Goal: Task Accomplishment & Management: Complete application form

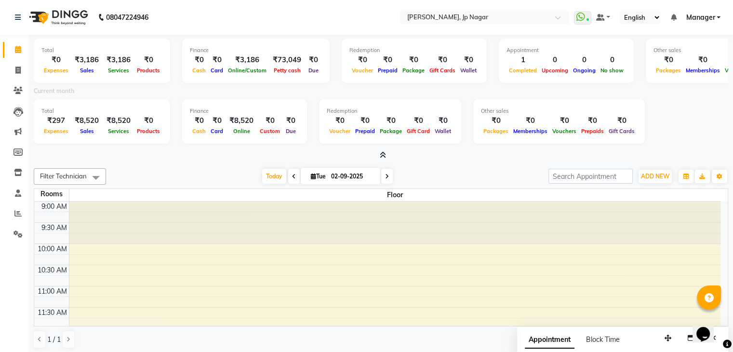
scroll to position [337, 0]
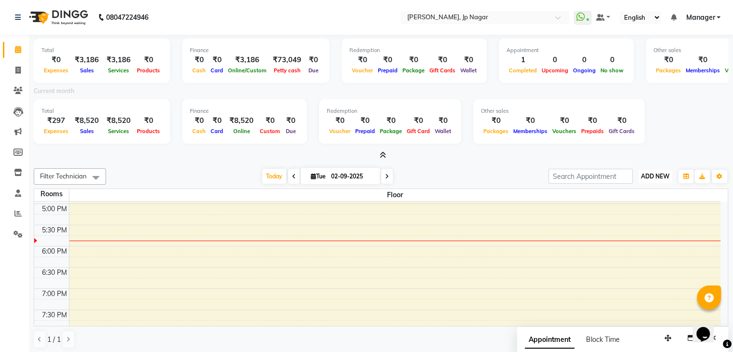
click at [642, 172] on span "ADD NEW" at bounding box center [655, 175] width 28 height 7
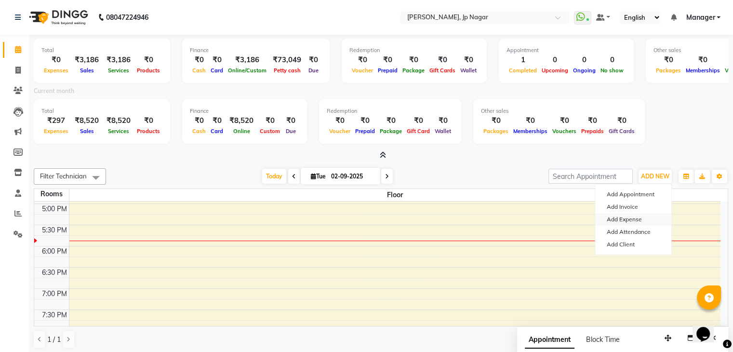
click at [634, 222] on link "Add Expense" at bounding box center [633, 219] width 76 height 13
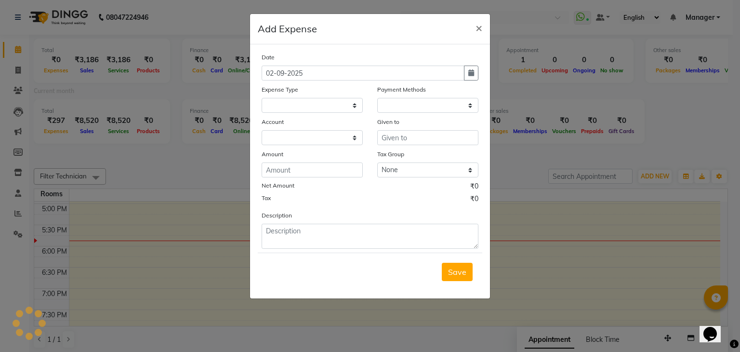
select select "1"
select select "5313"
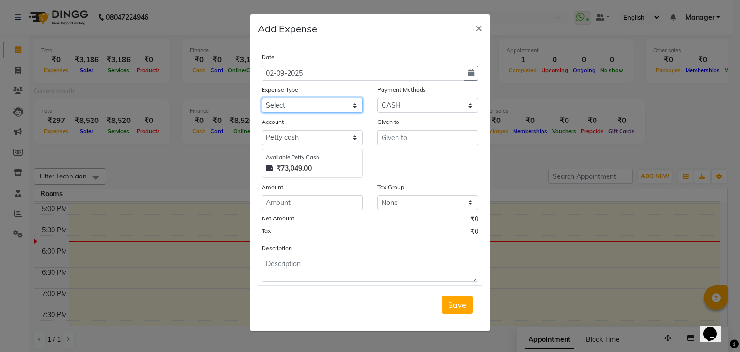
click at [345, 105] on select "Select acetone Advance Salary bank deposite BBMP Beauty products Bed charges BI…" at bounding box center [312, 105] width 101 height 15
select select "17320"
click at [262, 99] on select "Select acetone Advance Salary bank deposite BBMP Beauty products Bed charges BI…" at bounding box center [312, 105] width 101 height 15
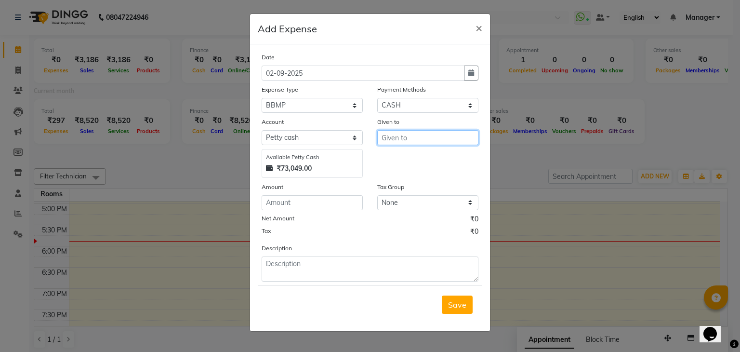
click at [410, 139] on input "text" at bounding box center [427, 137] width 101 height 15
type input "bbmp"
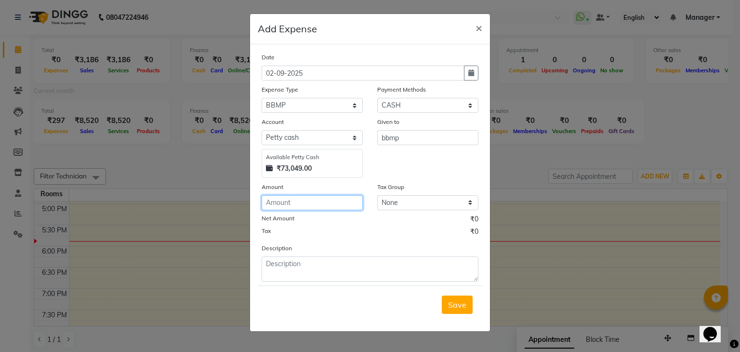
click at [274, 199] on input "number" at bounding box center [312, 202] width 101 height 15
type input "500"
click at [460, 305] on span "Save" at bounding box center [457, 305] width 18 height 10
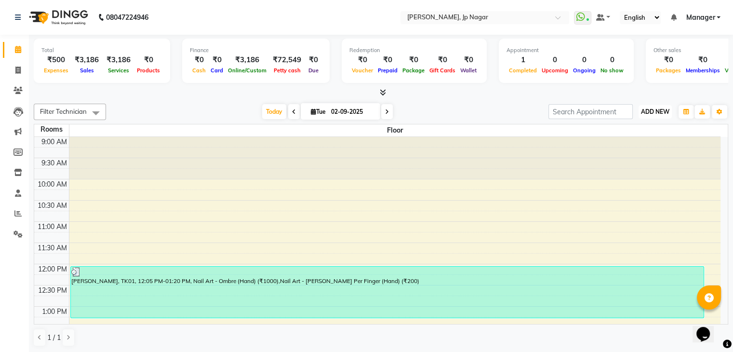
click at [653, 110] on span "ADD NEW" at bounding box center [655, 111] width 28 height 7
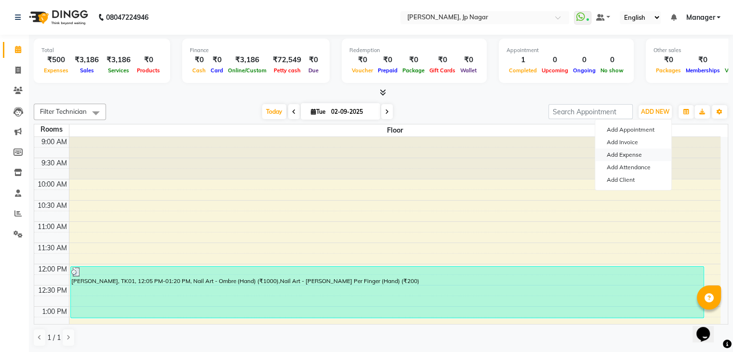
click at [643, 152] on link "Add Expense" at bounding box center [633, 154] width 76 height 13
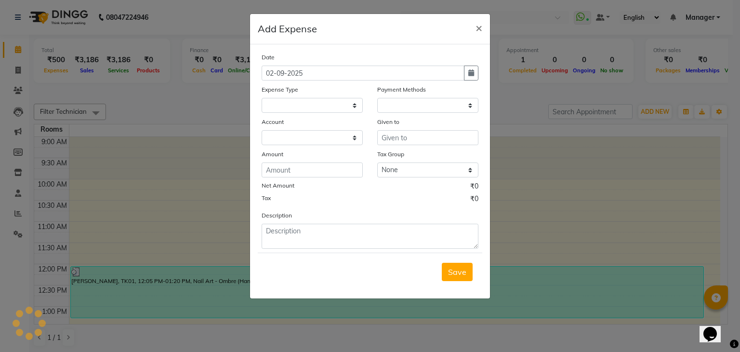
select select
click at [321, 108] on select "Select acetone Advance Salary bank deposite BBMP Beauty products Bed charges BI…" at bounding box center [312, 105] width 101 height 15
select select "1"
select select "5313"
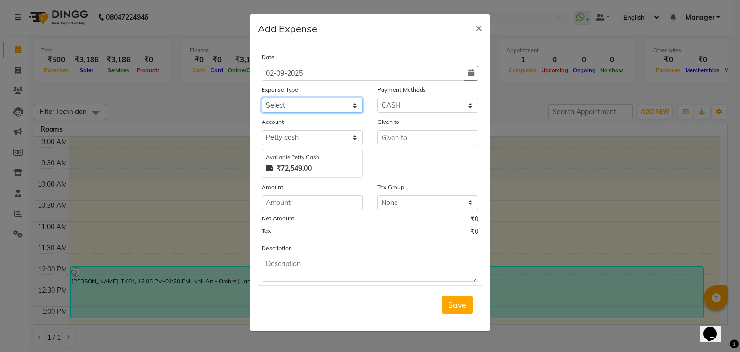
select select "15146"
click at [262, 99] on select "Select acetone Advance Salary bank deposite BBMP Beauty products Bed charges BI…" at bounding box center [312, 105] width 101 height 15
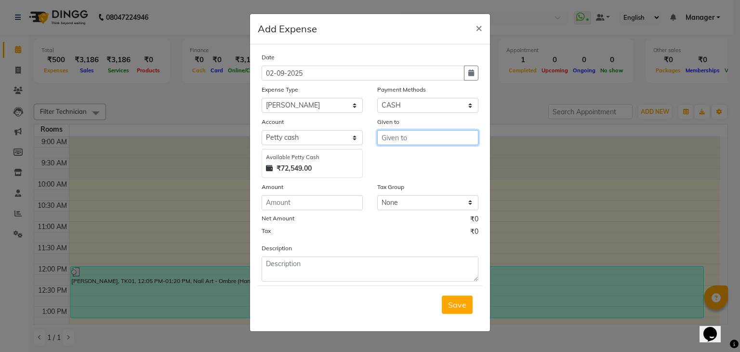
click at [394, 139] on input "text" at bounding box center [427, 137] width 101 height 15
type input "5"
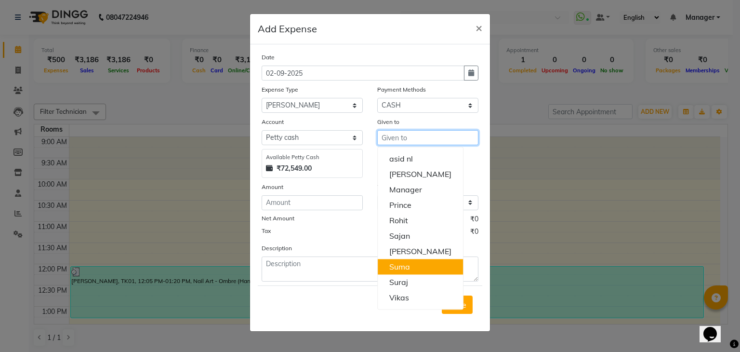
click at [411, 141] on input "text" at bounding box center [427, 137] width 101 height 15
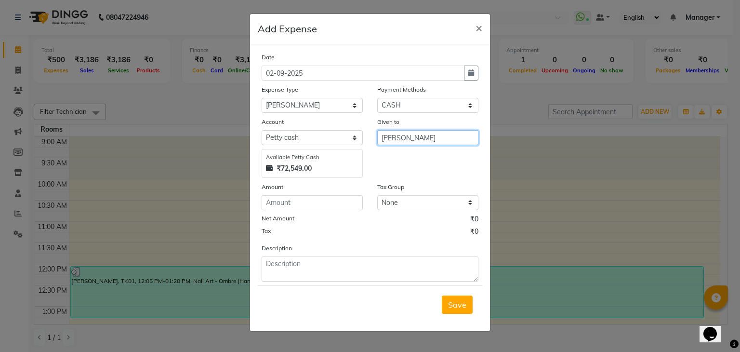
type input "[PERSON_NAME]"
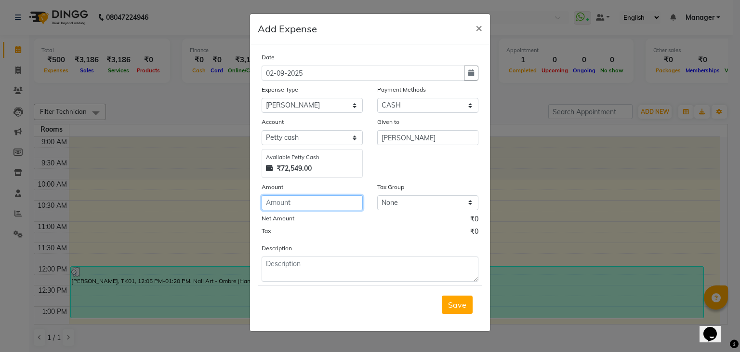
click at [293, 203] on input "number" at bounding box center [312, 202] width 101 height 15
type input "650"
click at [452, 303] on span "Save" at bounding box center [457, 305] width 18 height 10
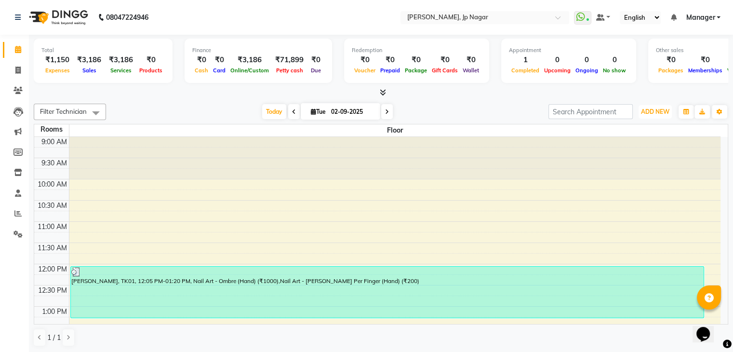
click at [650, 111] on span "ADD NEW" at bounding box center [655, 111] width 28 height 7
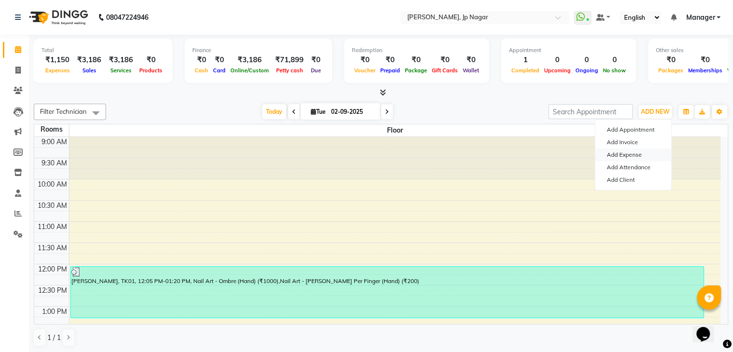
click at [622, 157] on link "Add Expense" at bounding box center [633, 154] width 76 height 13
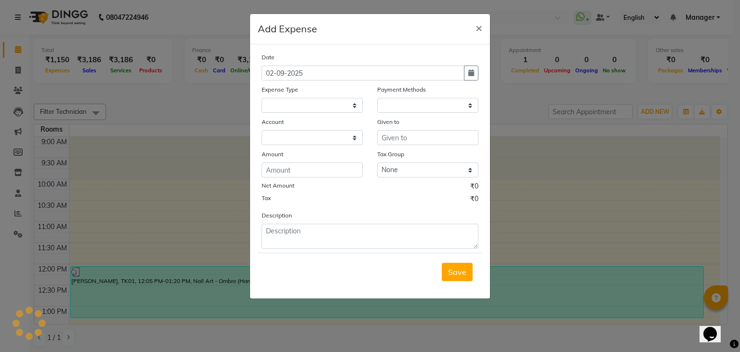
select select
select select "1"
select select "5313"
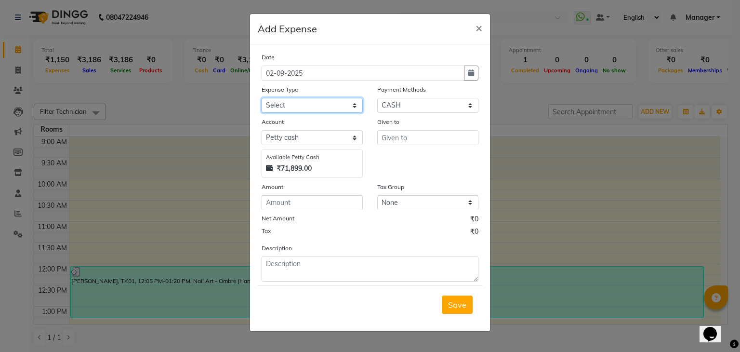
click at [283, 105] on select "Select acetone Advance Salary bank deposite BBMP Beauty products Bed charges BI…" at bounding box center [312, 105] width 101 height 15
select select "21438"
click at [262, 99] on select "Select acetone Advance Salary bank deposite BBMP Beauty products Bed charges BI…" at bounding box center [312, 105] width 101 height 15
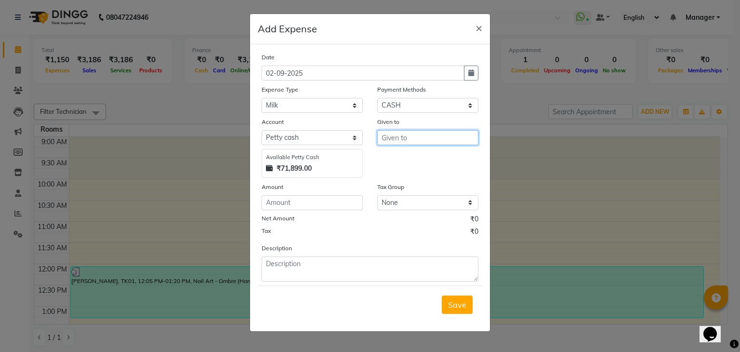
click at [405, 137] on input "text" at bounding box center [427, 137] width 101 height 15
type input "[PERSON_NAME]"
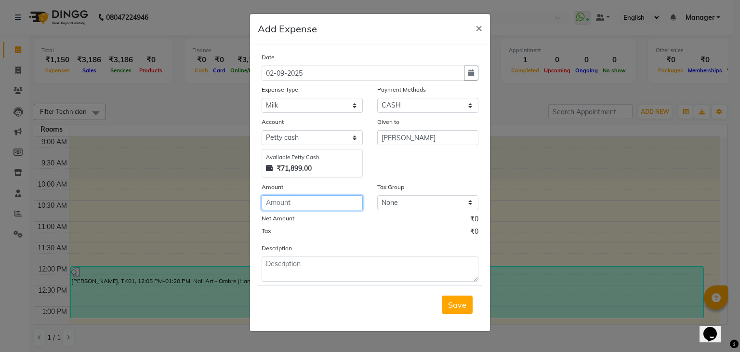
click at [287, 201] on input "number" at bounding box center [312, 202] width 101 height 15
type input "94"
click at [461, 309] on span "Save" at bounding box center [457, 305] width 18 height 10
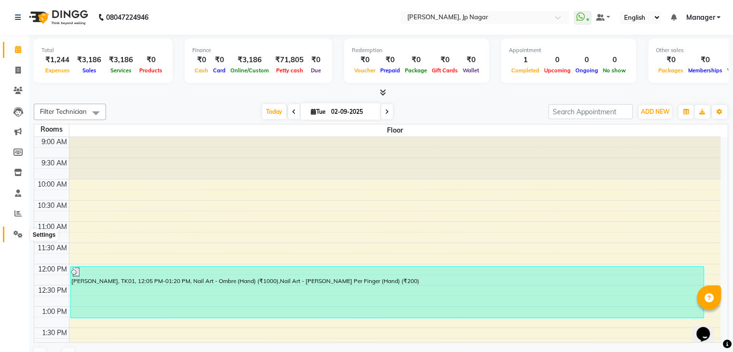
click at [18, 234] on icon at bounding box center [17, 233] width 9 height 7
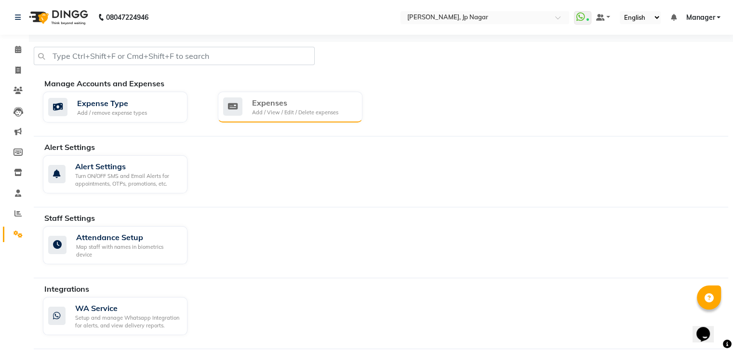
click at [271, 118] on div "Expenses Add / View / Edit / Delete expenses" at bounding box center [290, 107] width 145 height 31
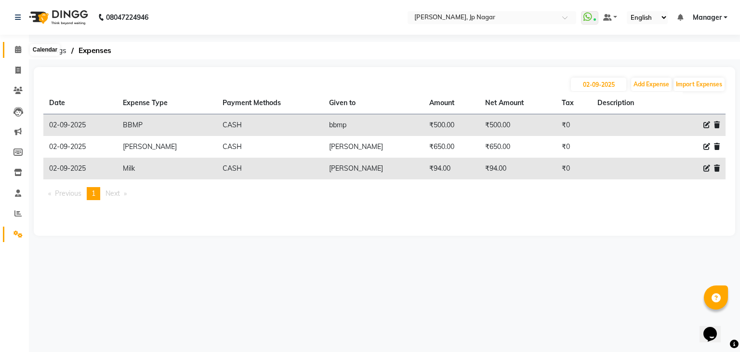
click at [19, 47] on icon at bounding box center [18, 49] width 6 height 7
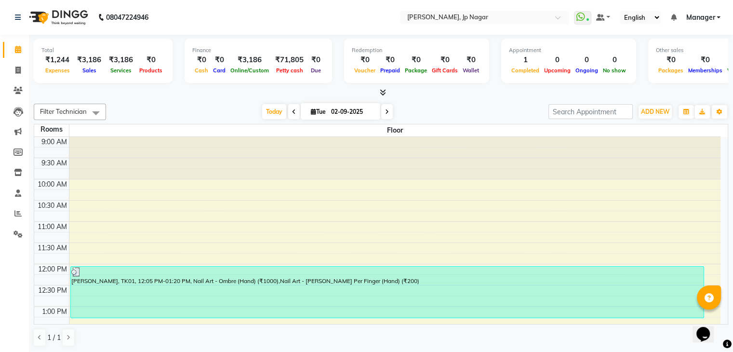
click at [384, 92] on icon at bounding box center [383, 92] width 6 height 7
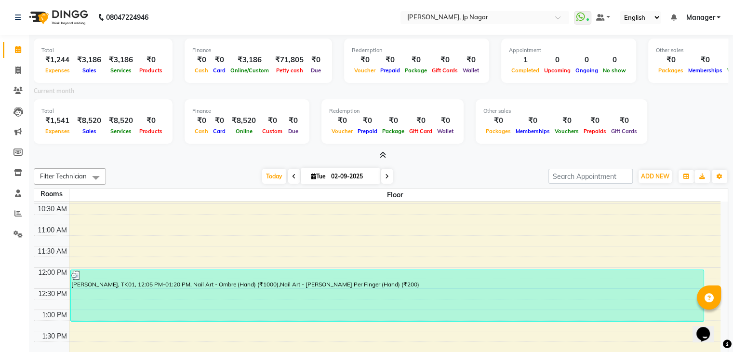
scroll to position [62, 0]
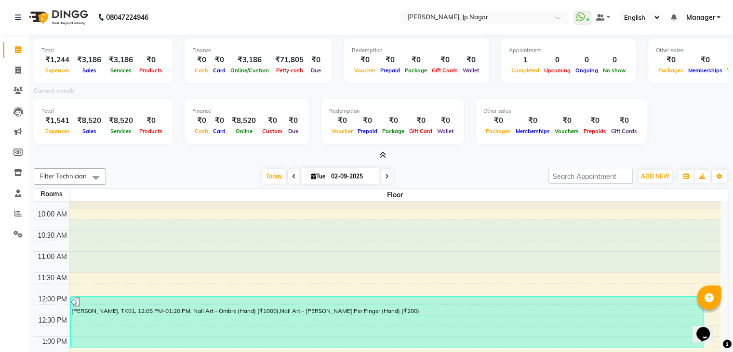
drag, startPoint x: 383, startPoint y: 239, endPoint x: 384, endPoint y: 208, distance: 31.3
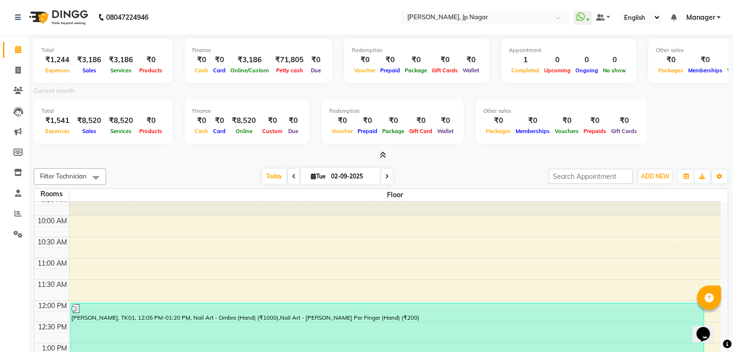
click at [431, 169] on div "Today Tue 02-09-2025" at bounding box center [327, 176] width 433 height 14
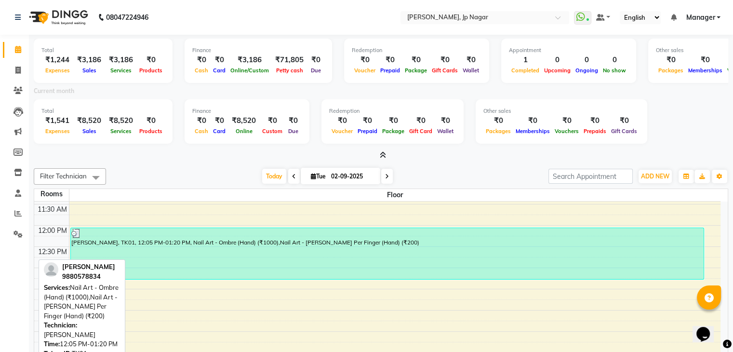
scroll to position [102, 0]
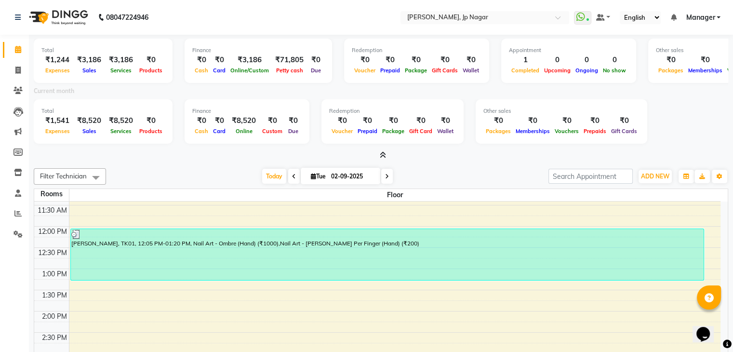
click at [381, 155] on icon at bounding box center [383, 154] width 6 height 7
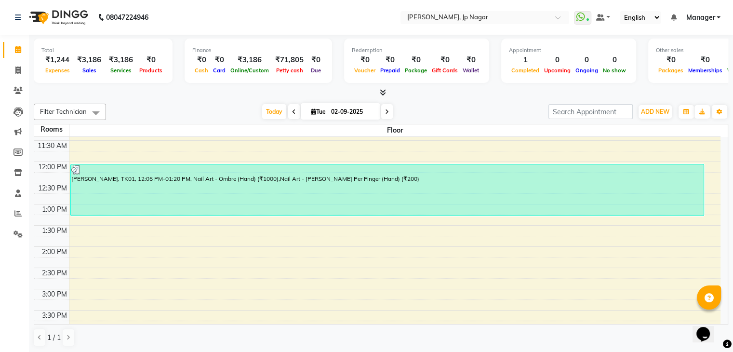
click at [382, 92] on icon at bounding box center [383, 92] width 6 height 7
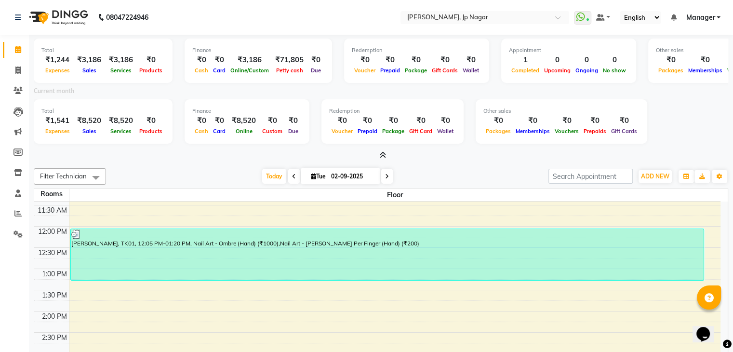
click at [382, 151] on icon at bounding box center [383, 154] width 6 height 7
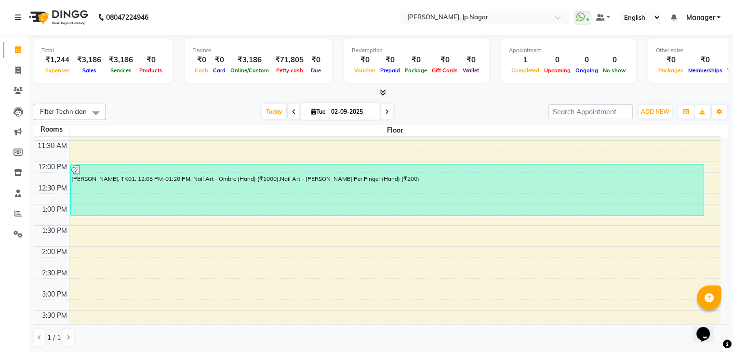
click at [383, 92] on icon at bounding box center [383, 92] width 6 height 7
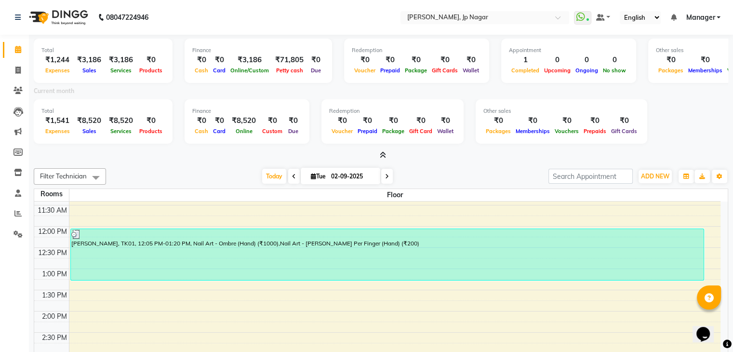
click at [383, 152] on icon at bounding box center [383, 154] width 6 height 7
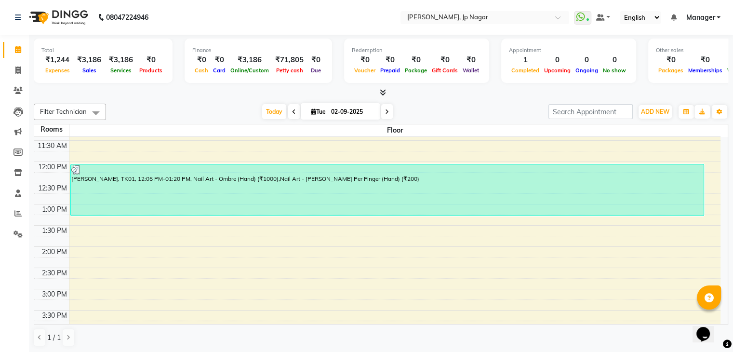
click at [381, 92] on icon at bounding box center [383, 92] width 6 height 7
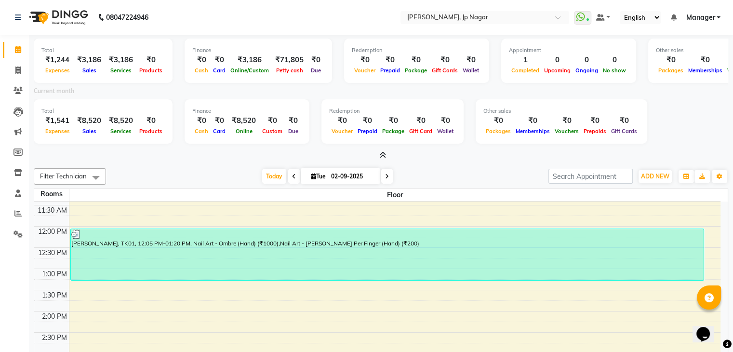
click at [382, 157] on icon at bounding box center [383, 154] width 6 height 7
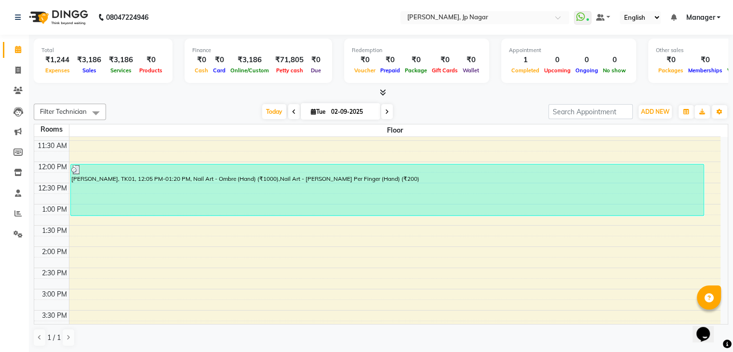
click at [382, 91] on icon at bounding box center [383, 92] width 6 height 7
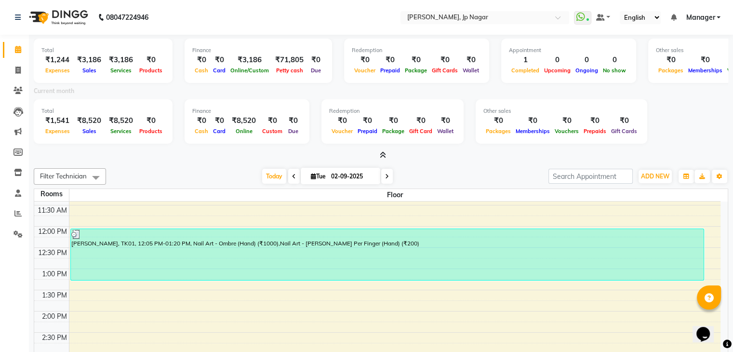
click at [384, 151] on icon at bounding box center [383, 154] width 6 height 7
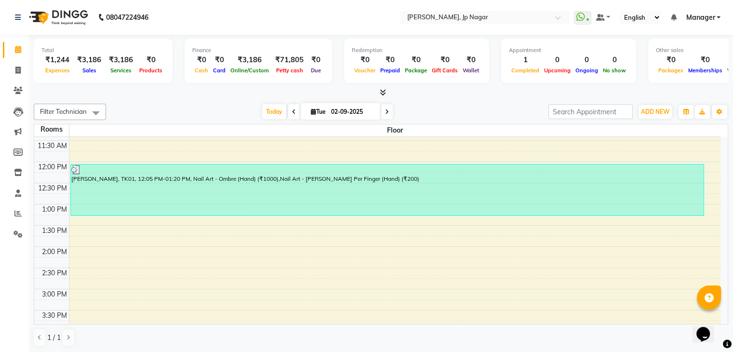
click at [383, 92] on icon at bounding box center [383, 92] width 6 height 7
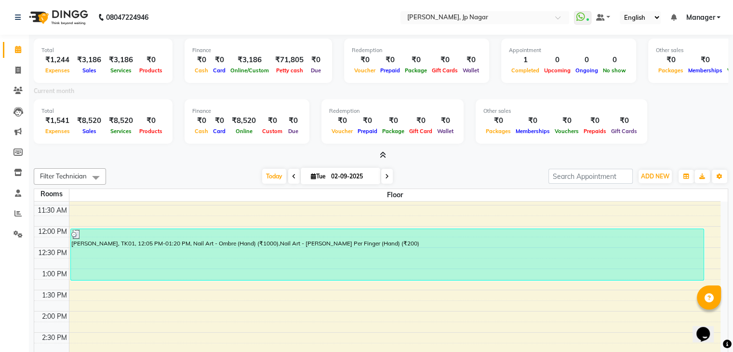
click at [380, 154] on icon at bounding box center [383, 154] width 6 height 7
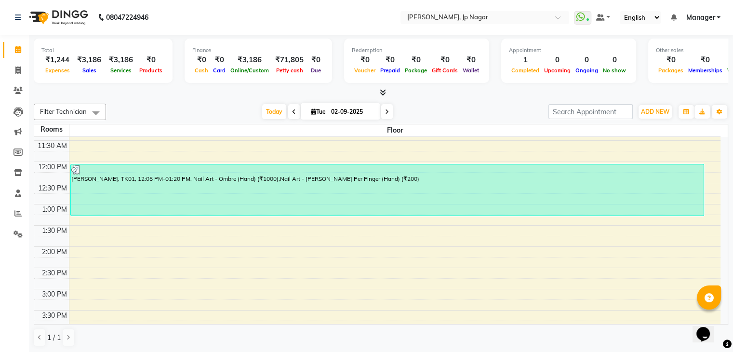
click at [385, 89] on icon at bounding box center [383, 92] width 6 height 7
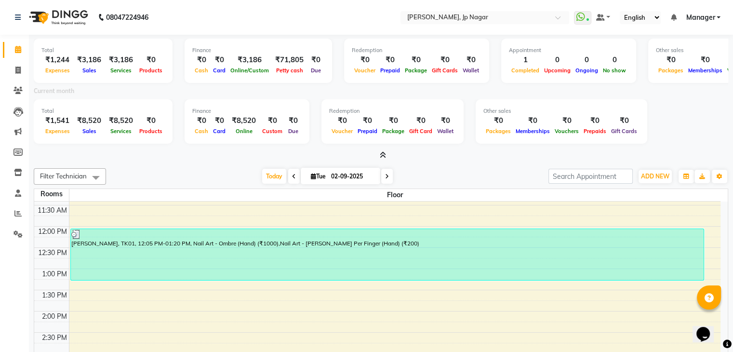
click at [382, 155] on icon at bounding box center [383, 154] width 6 height 7
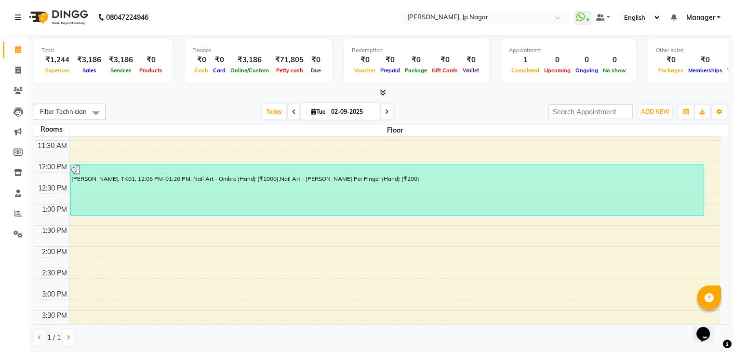
click at [382, 89] on icon at bounding box center [383, 92] width 6 height 7
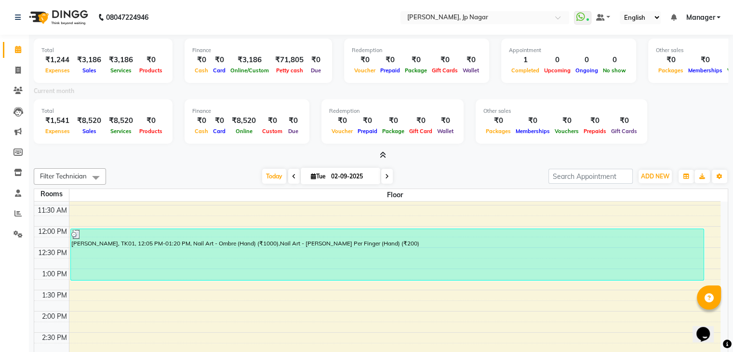
click at [385, 154] on icon at bounding box center [383, 154] width 6 height 7
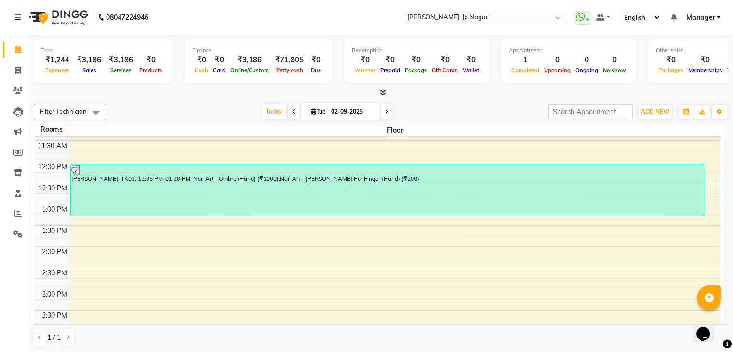
click at [382, 90] on icon at bounding box center [383, 92] width 6 height 7
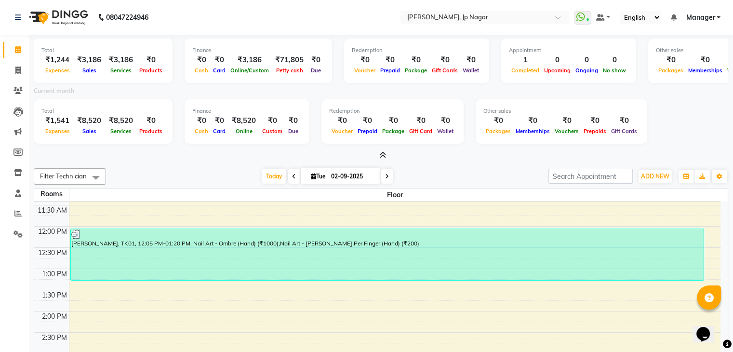
click at [383, 157] on icon at bounding box center [383, 154] width 6 height 7
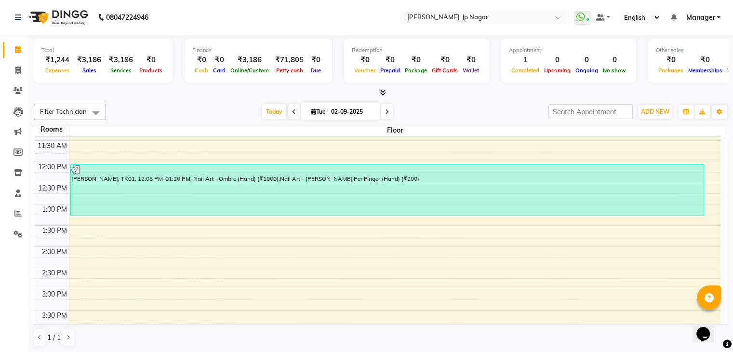
click at [383, 88] on span at bounding box center [381, 93] width 10 height 10
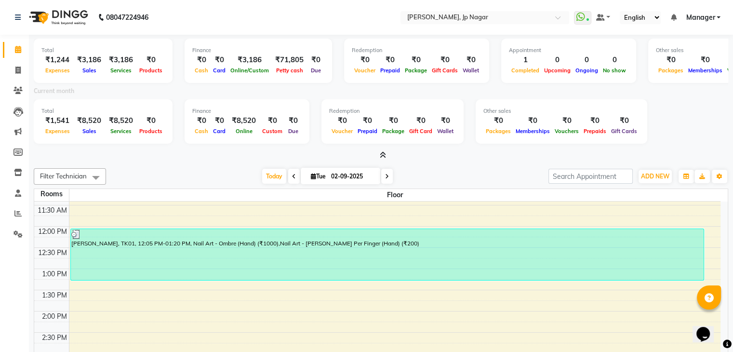
click at [386, 152] on div at bounding box center [381, 155] width 694 height 10
click at [383, 157] on icon at bounding box center [383, 154] width 6 height 7
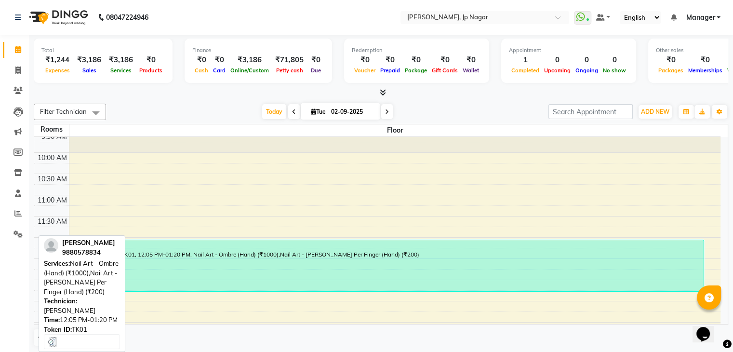
scroll to position [0, 0]
